Goal: Check status: Check status

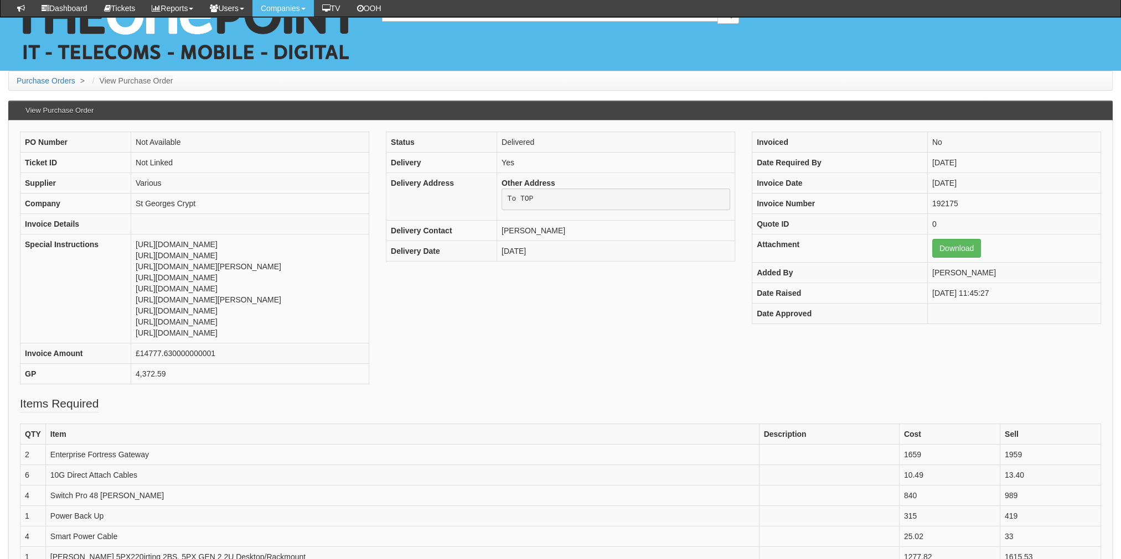
scroll to position [332, 0]
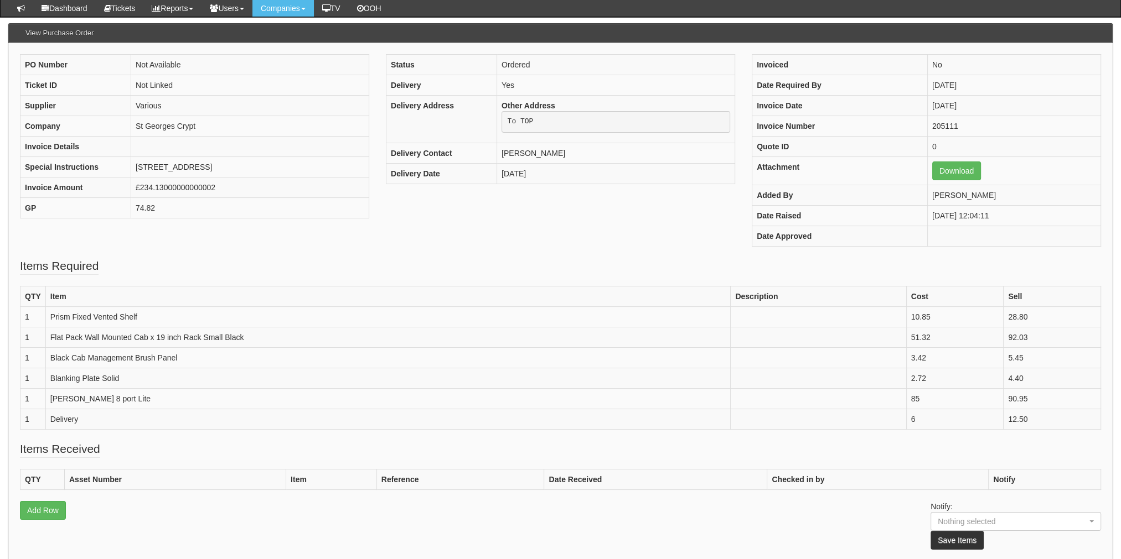
scroll to position [166, 0]
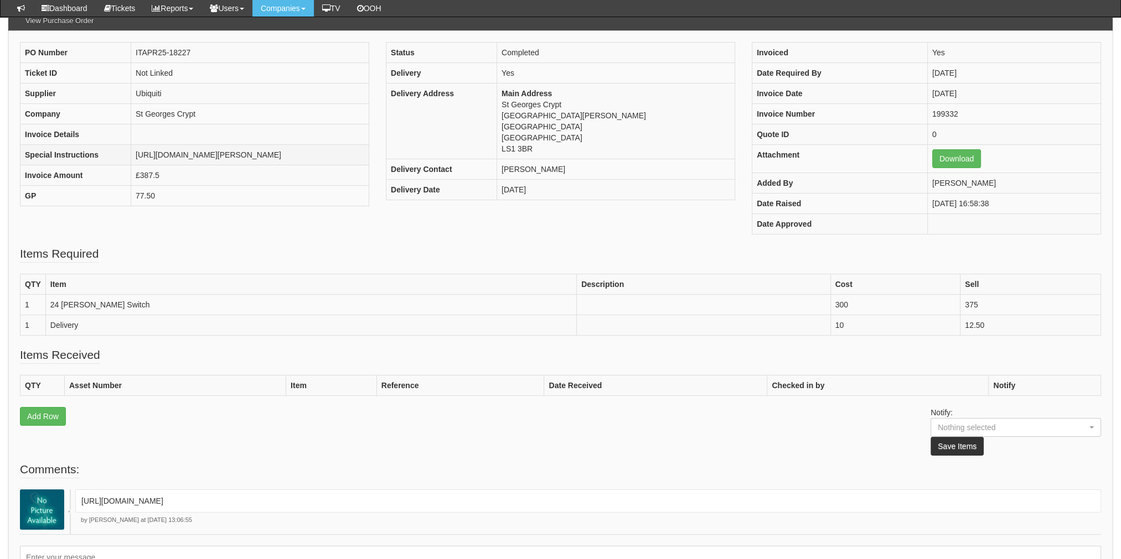
scroll to position [208, 0]
